Goal: Leave review/rating: Share an evaluation or opinion about a product, service, or content

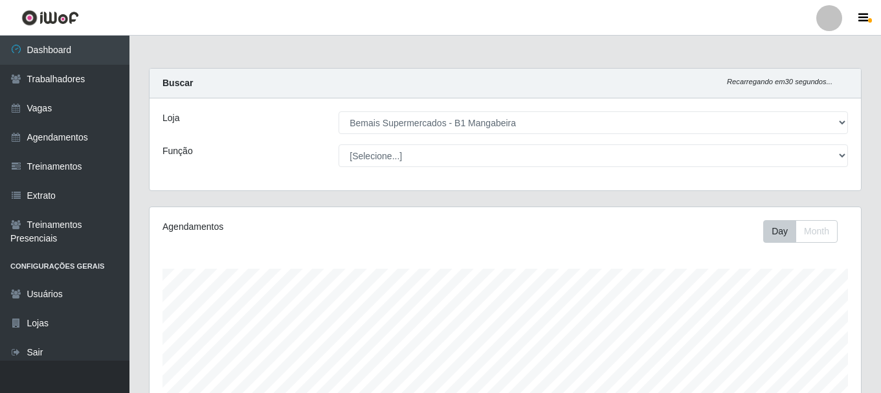
select select "403"
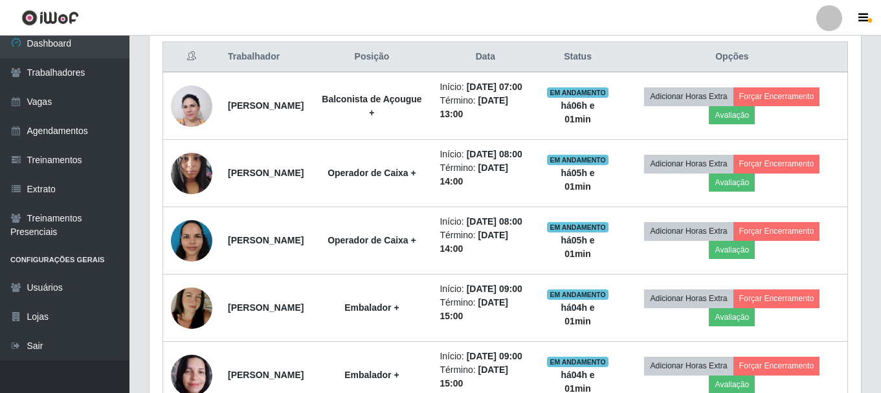
scroll to position [479, 0]
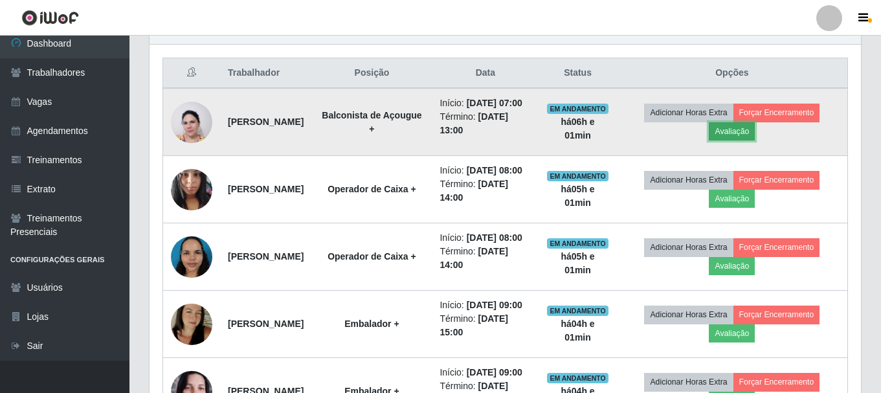
click at [747, 138] on button "Avaliação" at bounding box center [732, 131] width 46 height 18
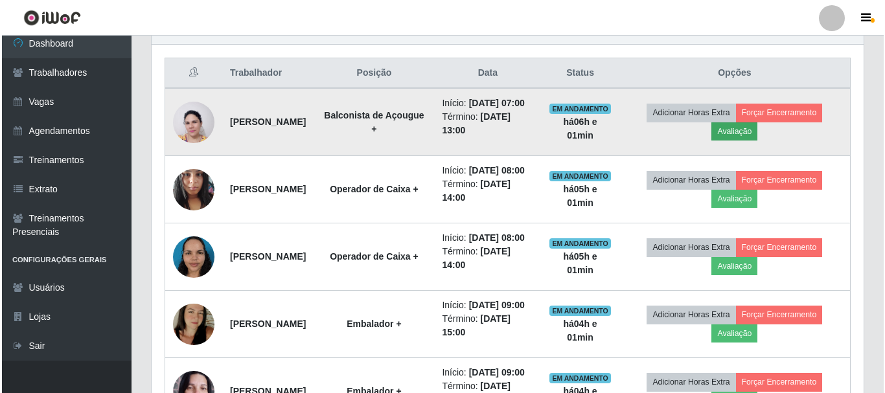
scroll to position [269, 705]
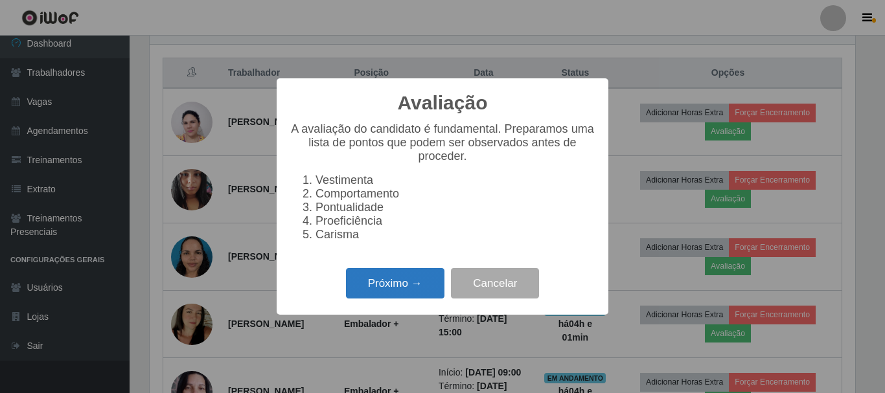
click at [392, 299] on button "Próximo →" at bounding box center [395, 283] width 98 height 30
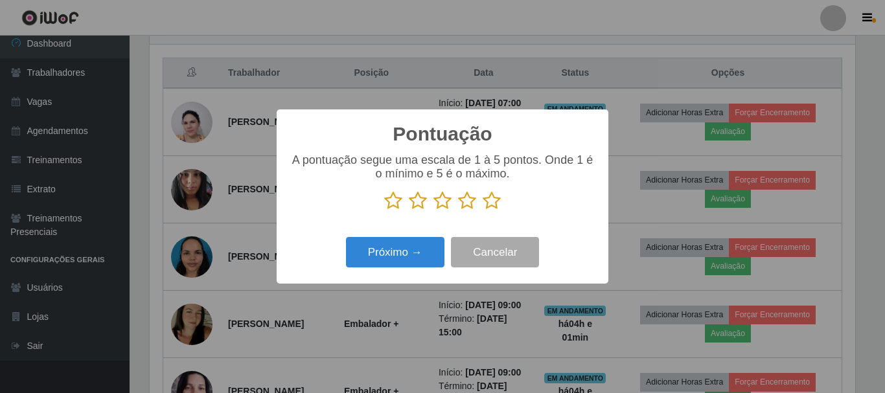
click at [486, 201] on icon at bounding box center [491, 200] width 18 height 19
click at [482, 210] on input "radio" at bounding box center [482, 210] width 0 height 0
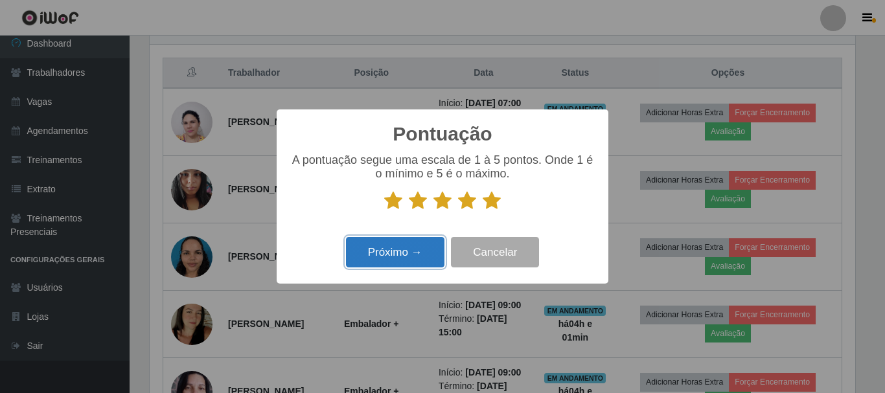
click at [404, 245] on button "Próximo →" at bounding box center [395, 252] width 98 height 30
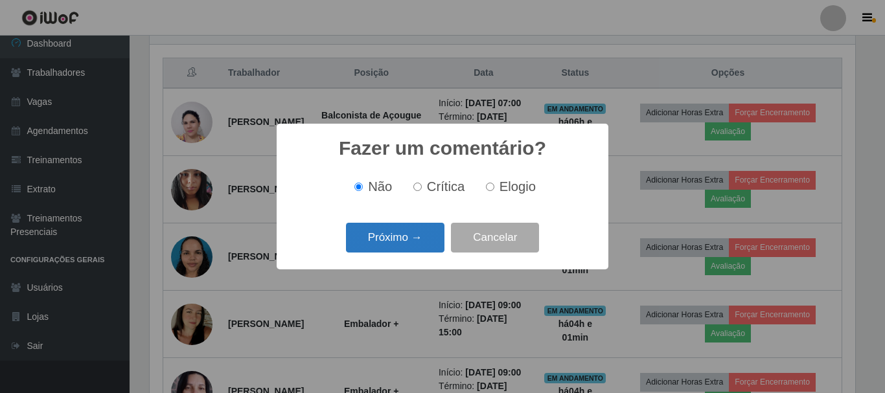
click at [405, 242] on button "Próximo →" at bounding box center [395, 238] width 98 height 30
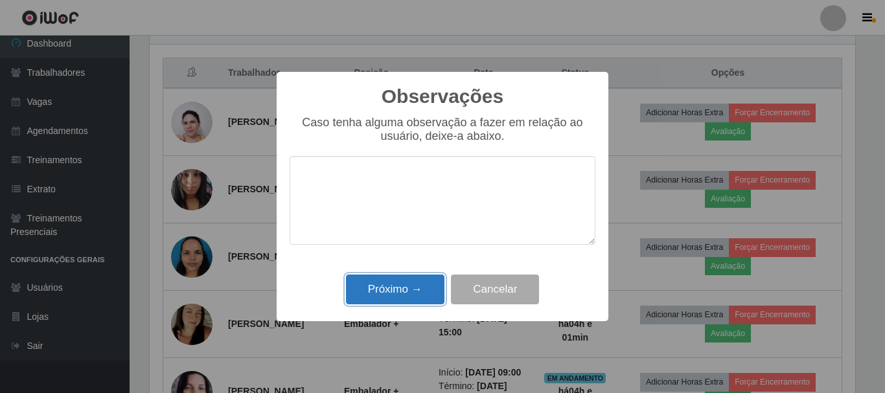
click at [405, 288] on button "Próximo →" at bounding box center [395, 290] width 98 height 30
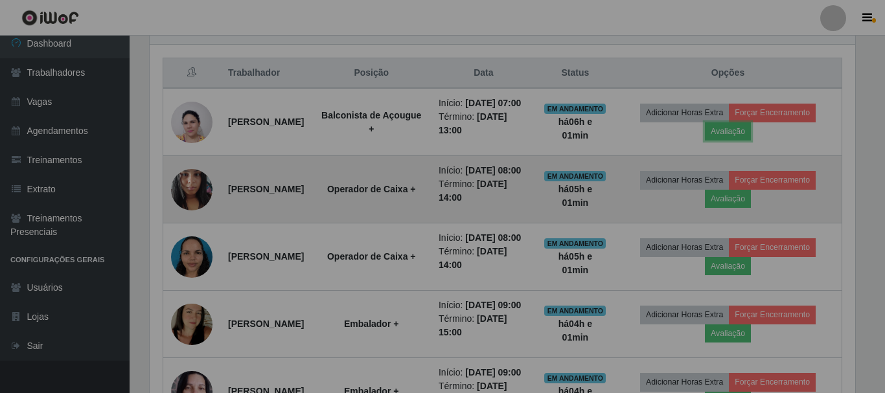
scroll to position [269, 712]
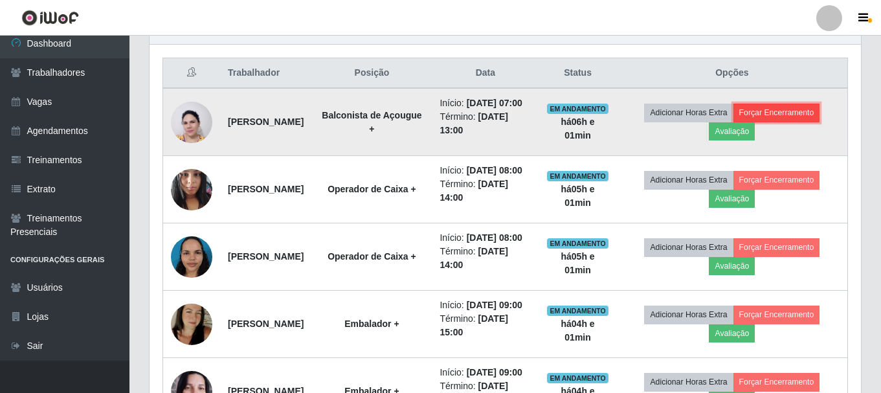
click at [778, 116] on button "Forçar Encerramento" at bounding box center [777, 113] width 87 height 18
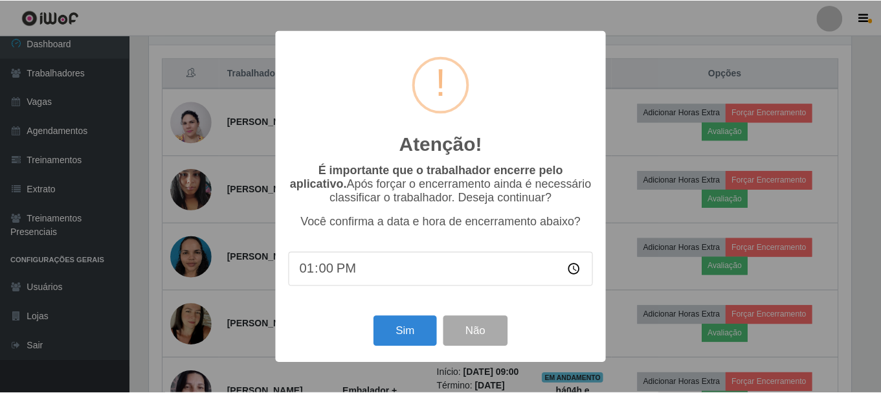
scroll to position [269, 705]
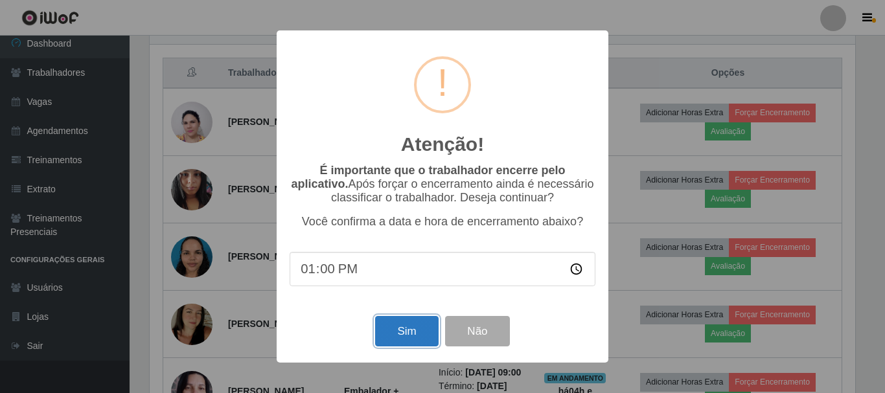
click at [407, 328] on button "Sim" at bounding box center [406, 331] width 63 height 30
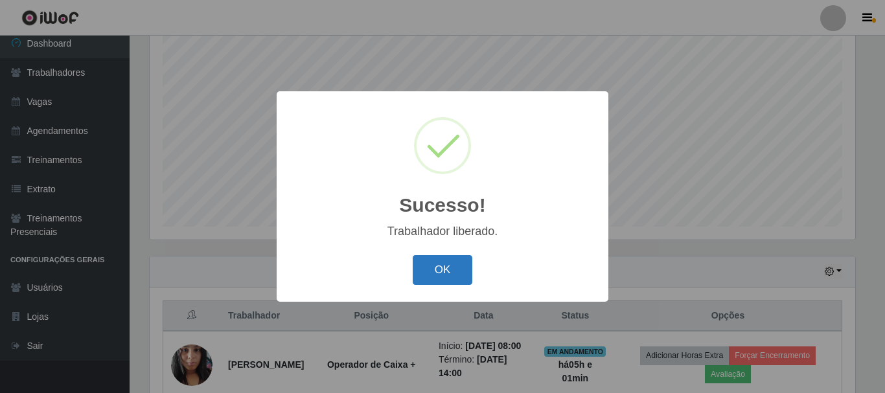
click at [442, 262] on button "OK" at bounding box center [443, 270] width 60 height 30
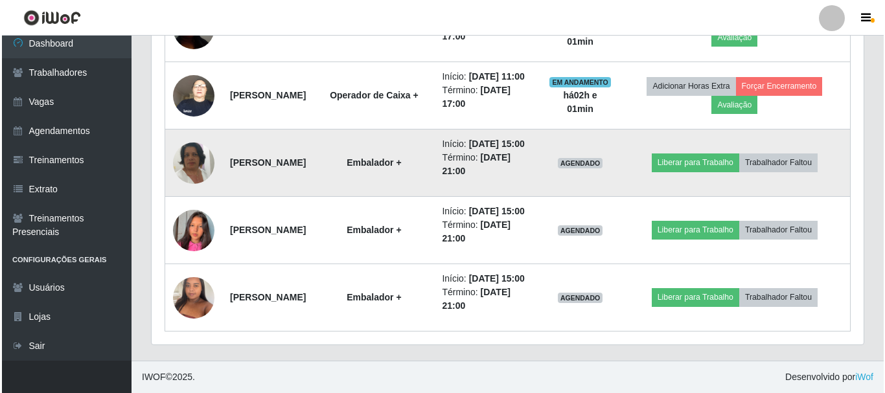
scroll to position [1046, 0]
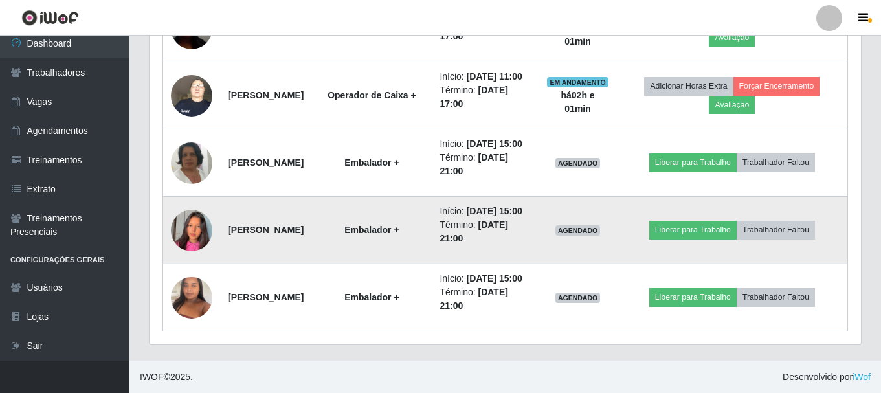
click at [181, 201] on img at bounding box center [191, 231] width 41 height 74
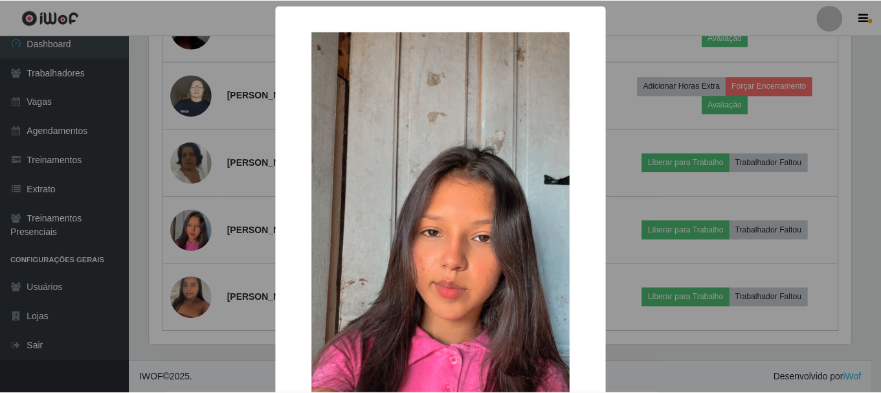
scroll to position [269, 705]
click at [185, 240] on div "× OK Cancel" at bounding box center [442, 196] width 885 height 393
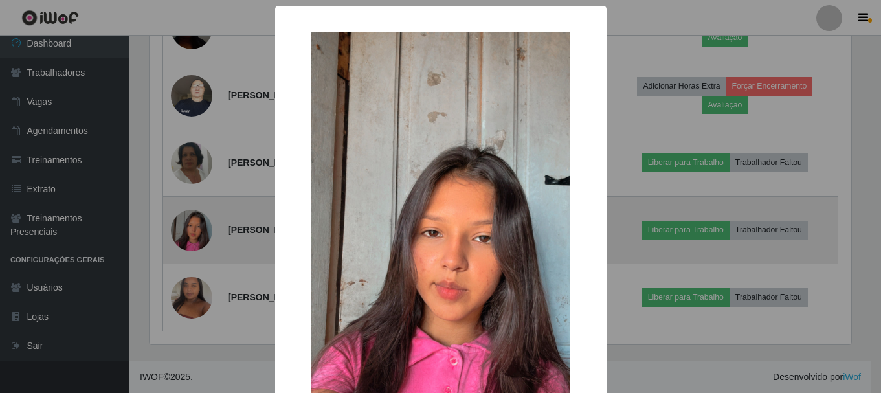
scroll to position [269, 712]
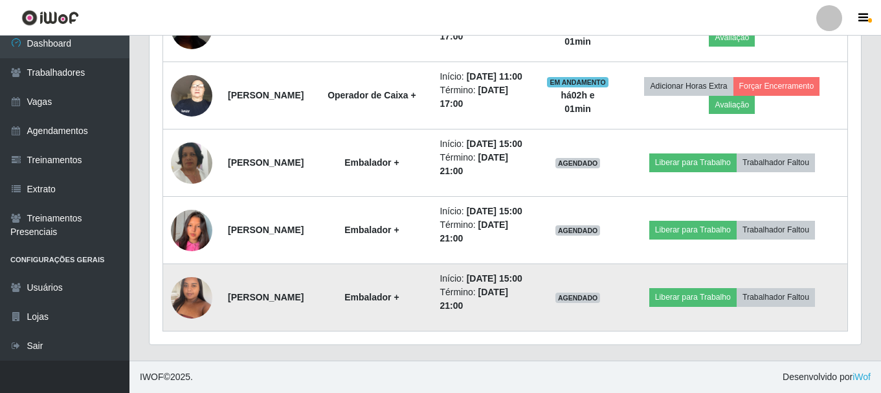
click at [195, 272] on img at bounding box center [191, 297] width 41 height 55
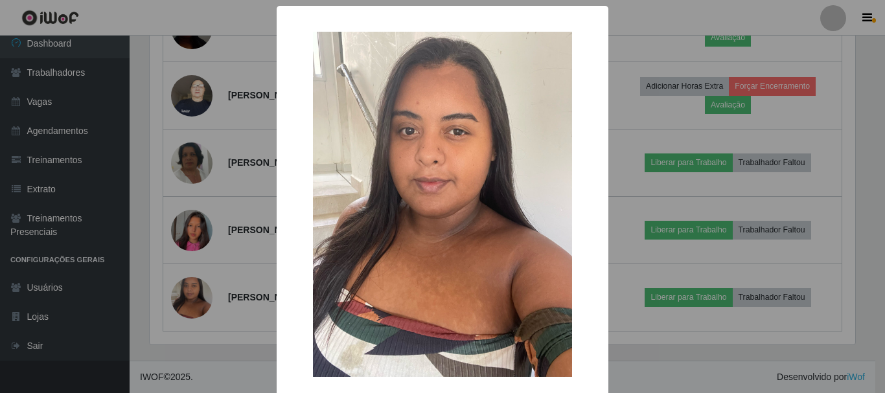
click at [190, 238] on div "× OK Cancel" at bounding box center [442, 196] width 885 height 393
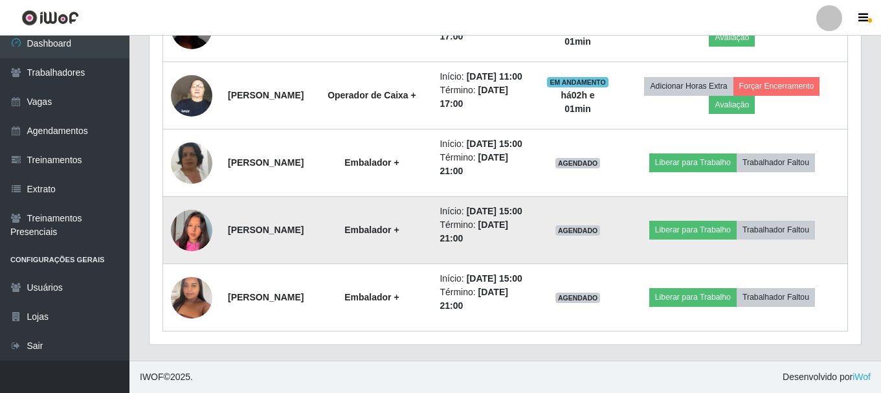
click at [168, 207] on td at bounding box center [192, 230] width 58 height 67
click at [188, 205] on img at bounding box center [191, 231] width 41 height 74
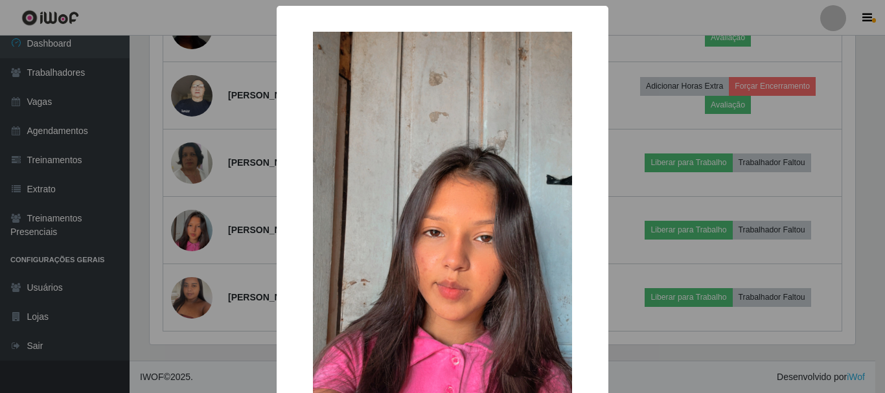
click at [188, 205] on div "× OK Cancel" at bounding box center [442, 196] width 885 height 393
